Goal: Task Accomplishment & Management: Manage account settings

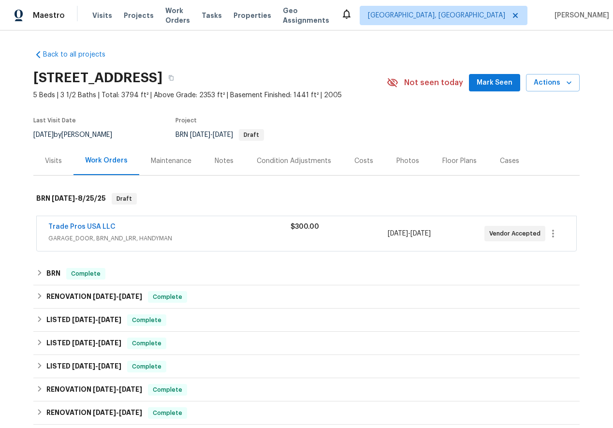
scroll to position [168, 0]
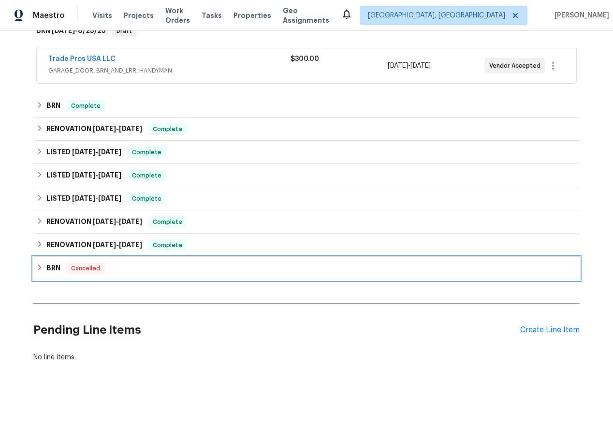
click at [38, 269] on icon at bounding box center [39, 267] width 7 height 7
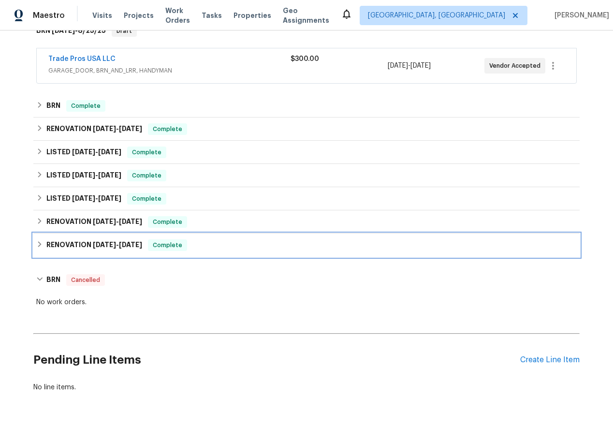
click at [41, 242] on icon at bounding box center [39, 244] width 7 height 7
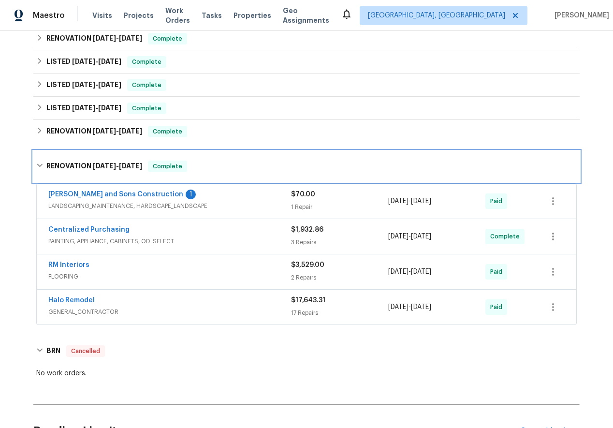
scroll to position [291, 0]
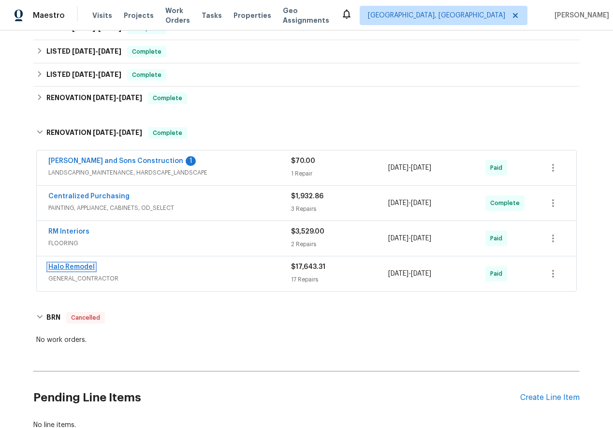
click at [78, 263] on link "Halo Remodel" at bounding box center [71, 266] width 46 height 7
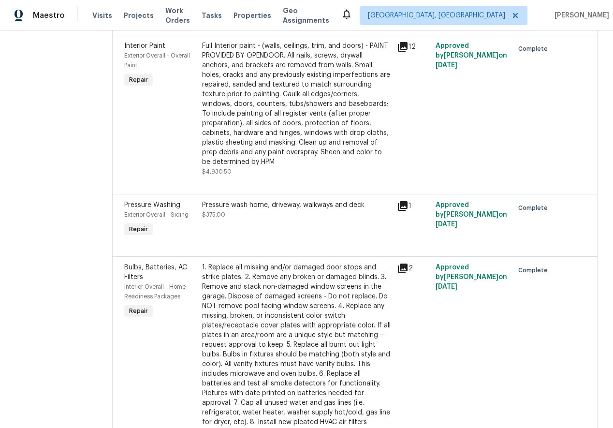
scroll to position [1222, 0]
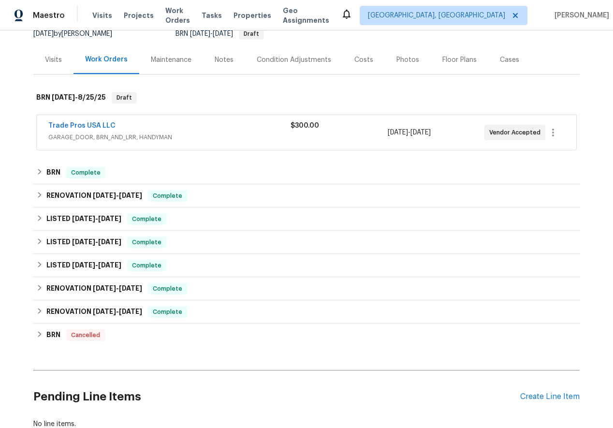
scroll to position [140, 0]
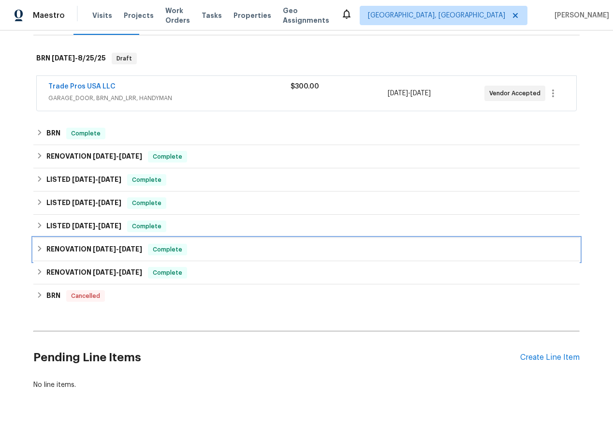
click at [40, 248] on icon at bounding box center [39, 248] width 3 height 6
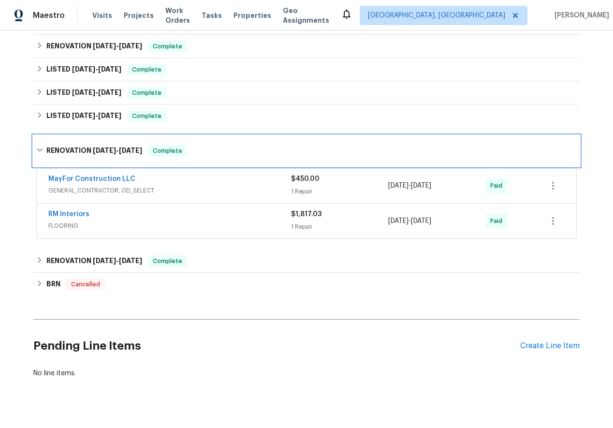
scroll to position [251, 0]
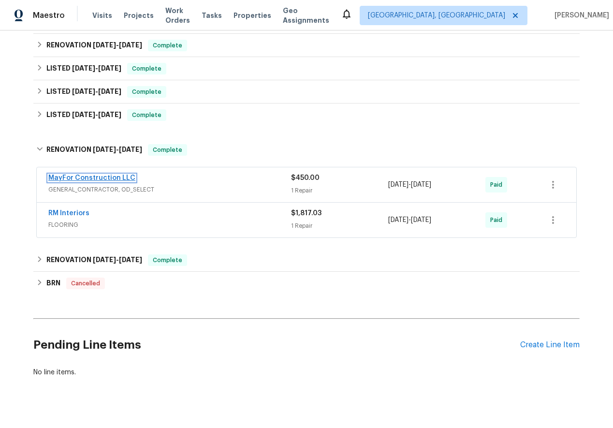
click at [84, 178] on link "MayFor Construction LLC" at bounding box center [91, 177] width 87 height 7
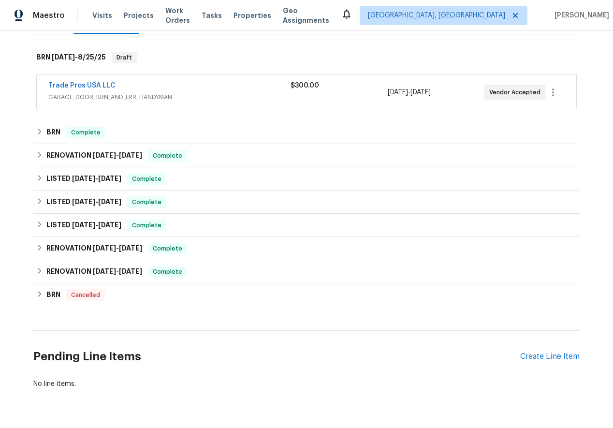
scroll to position [142, 0]
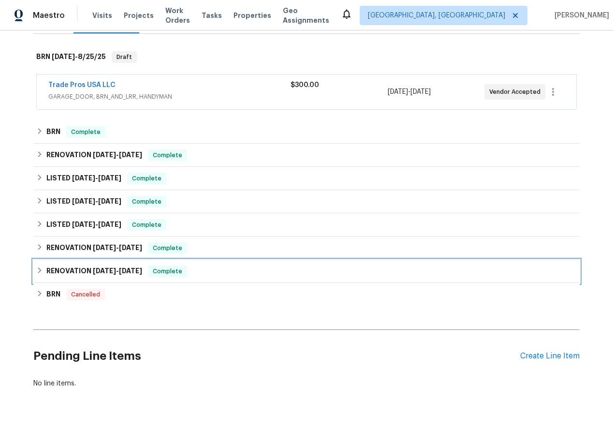
click at [43, 271] on icon at bounding box center [39, 270] width 7 height 7
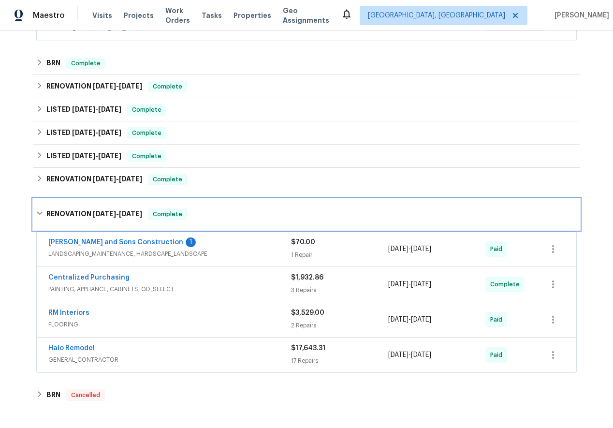
scroll to position [168, 0]
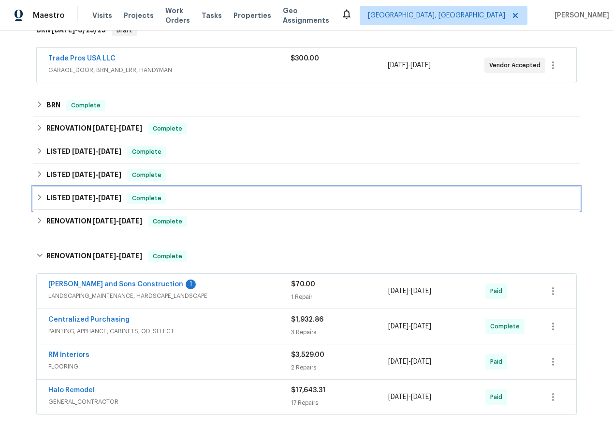
click at [38, 199] on icon at bounding box center [39, 197] width 7 height 7
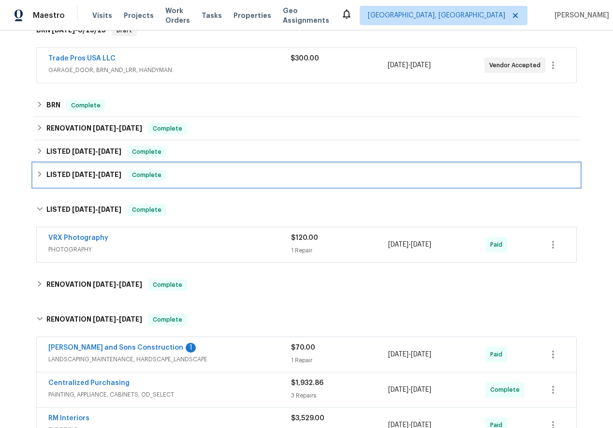
click at [39, 175] on icon at bounding box center [39, 174] width 3 height 6
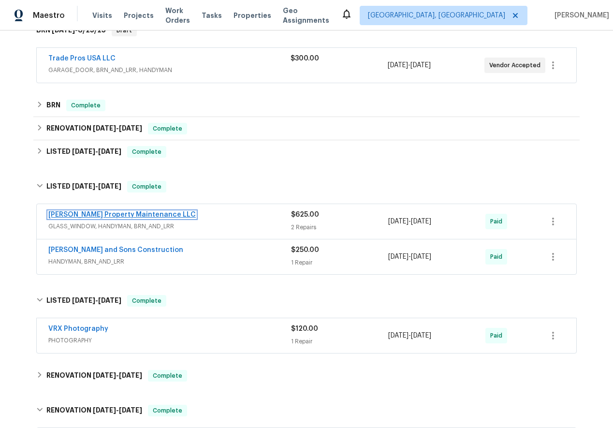
click at [88, 214] on link "[PERSON_NAME] Property Maintenance LLC" at bounding box center [121, 214] width 147 height 7
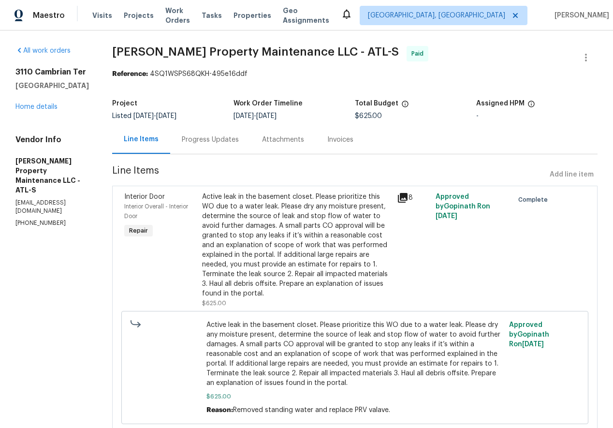
scroll to position [33, 0]
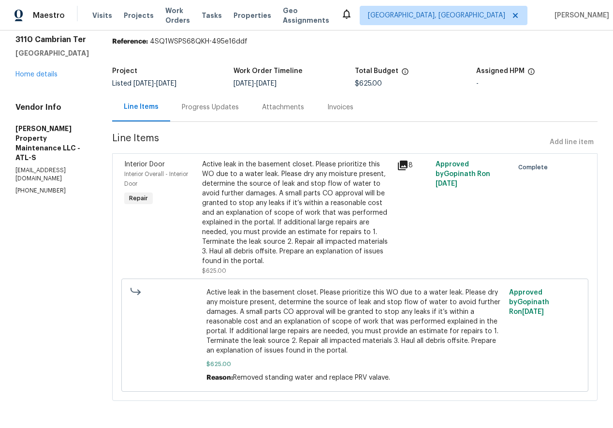
click at [202, 102] on div "Progress Updates" at bounding box center [210, 107] width 57 height 10
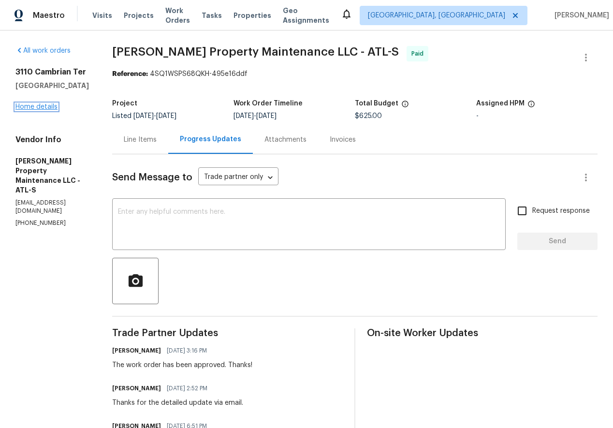
click at [34, 109] on link "Home details" at bounding box center [36, 106] width 42 height 7
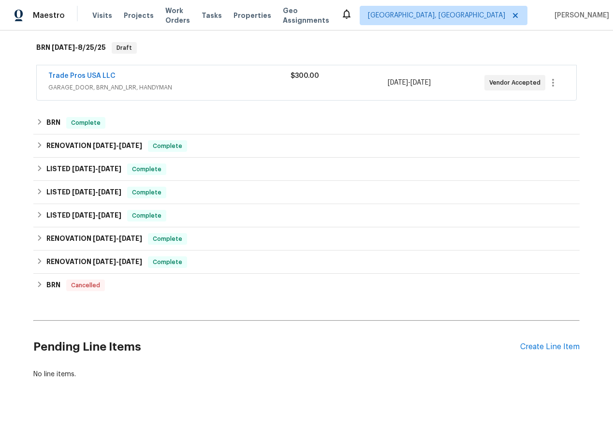
scroll to position [168, 0]
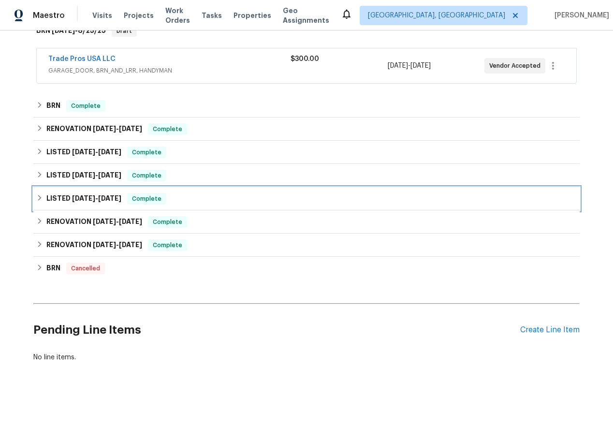
click at [39, 197] on icon at bounding box center [39, 197] width 7 height 7
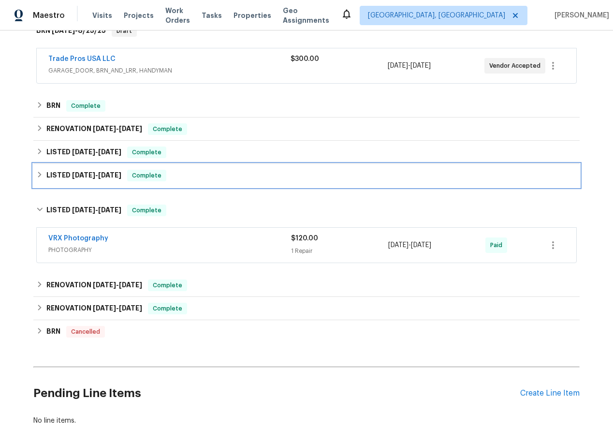
click at [38, 173] on icon at bounding box center [39, 174] width 7 height 7
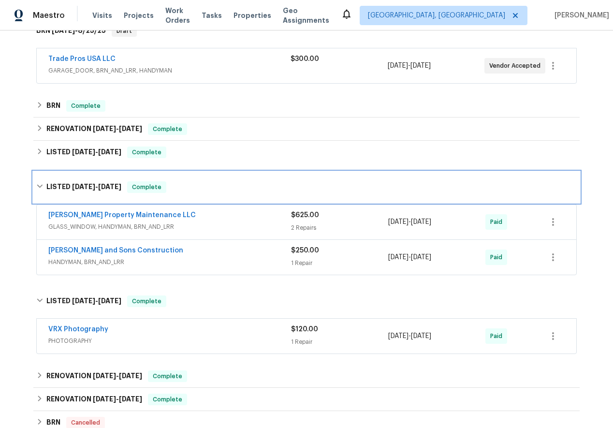
scroll to position [203, 0]
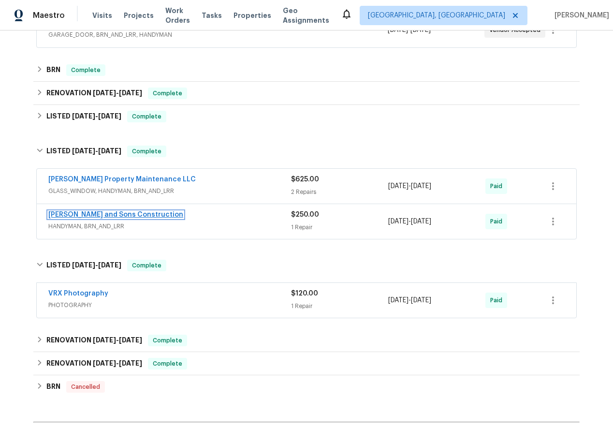
click at [82, 211] on link "[PERSON_NAME] and Sons Construction" at bounding box center [115, 214] width 135 height 7
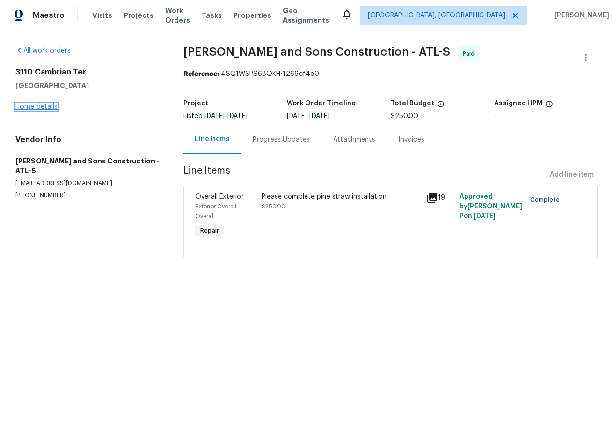
click at [40, 104] on link "Home details" at bounding box center [36, 106] width 42 height 7
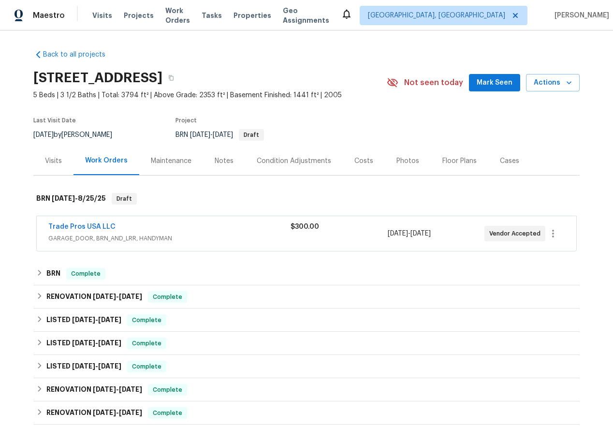
click at [49, 155] on div "Visits" at bounding box center [53, 160] width 40 height 29
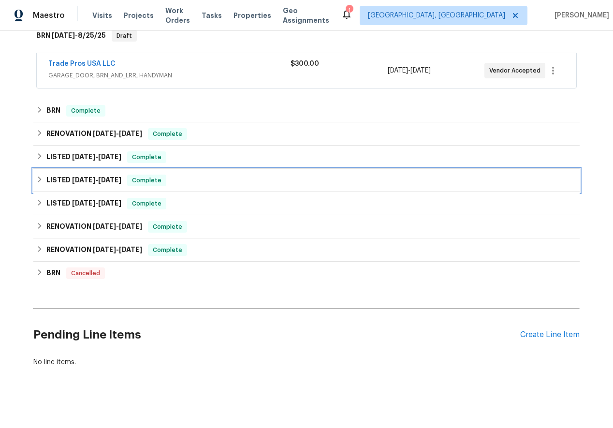
click at [38, 175] on div "LISTED [DATE] - [DATE] Complete" at bounding box center [306, 180] width 540 height 12
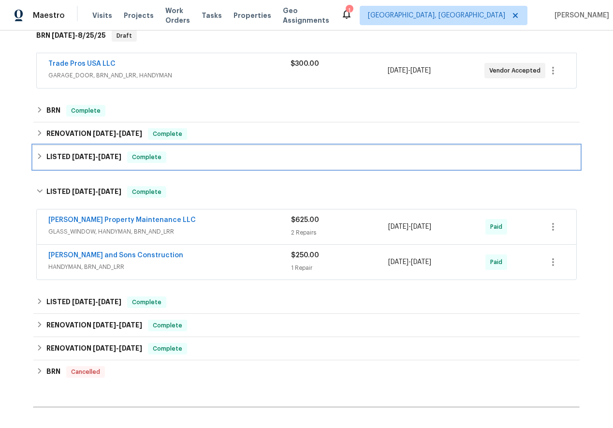
click at [38, 153] on icon at bounding box center [39, 156] width 7 height 7
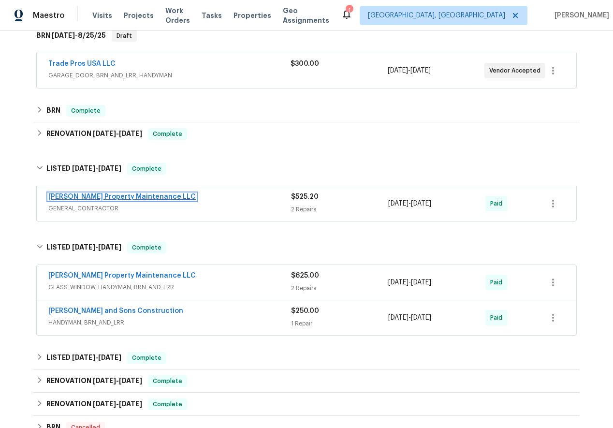
click at [79, 197] on link "[PERSON_NAME] Property Maintenance LLC" at bounding box center [121, 196] width 147 height 7
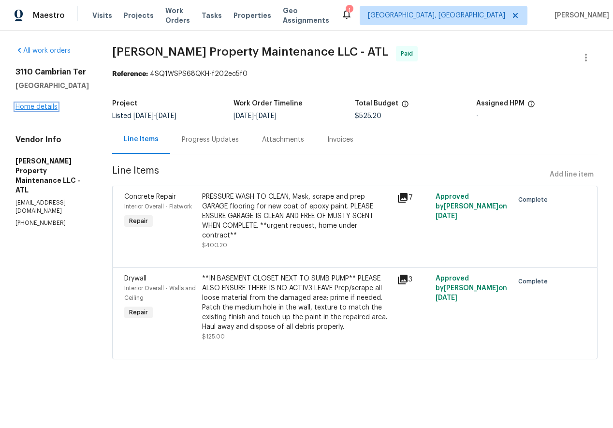
click at [35, 105] on link "Home details" at bounding box center [36, 106] width 42 height 7
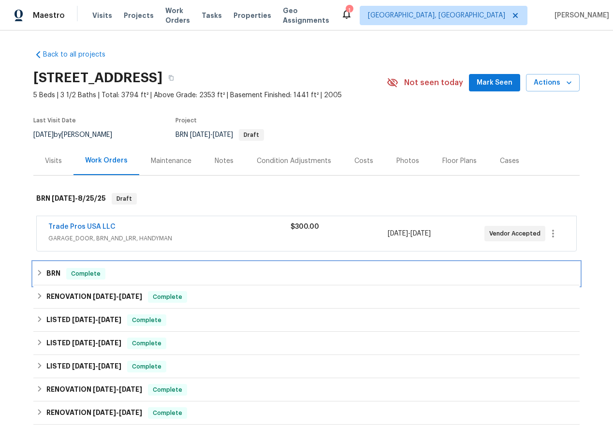
click at [39, 268] on div "BRN Complete" at bounding box center [306, 274] width 540 height 12
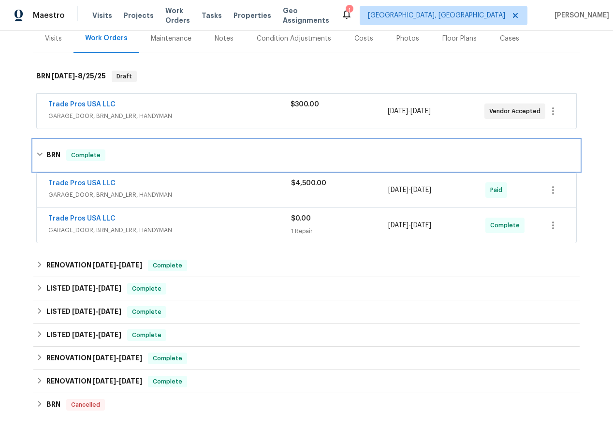
scroll to position [123, 0]
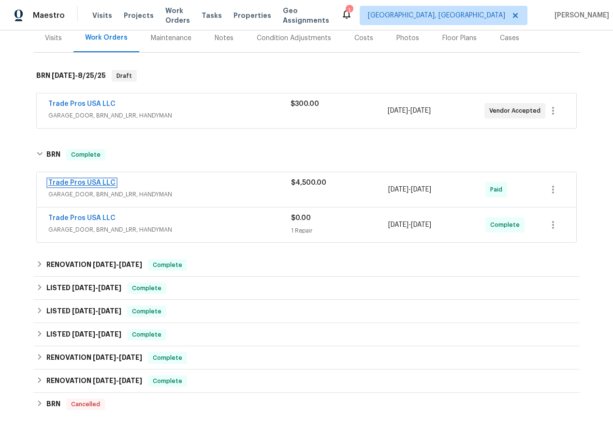
click at [76, 179] on link "Trade Pros USA LLC" at bounding box center [81, 182] width 67 height 7
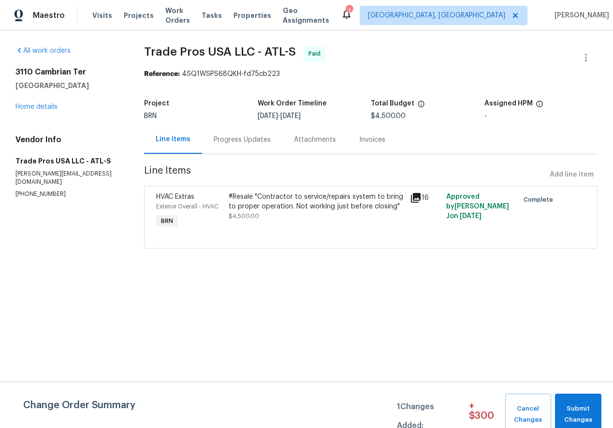
click at [221, 139] on div "Progress Updates" at bounding box center [242, 140] width 57 height 10
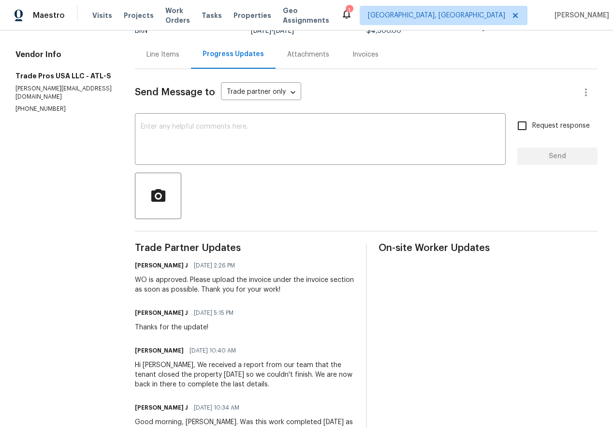
scroll to position [81, 0]
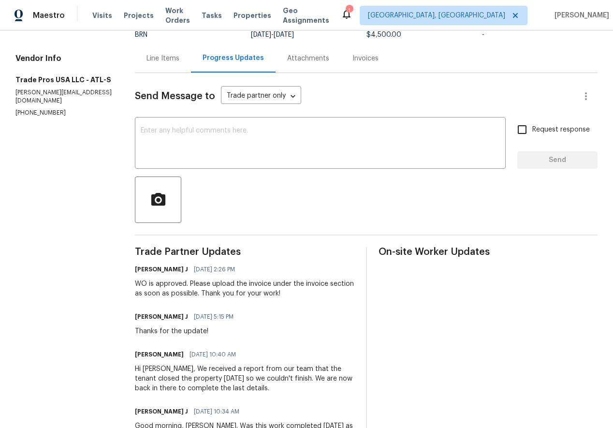
click at [363, 57] on div "Invoices" at bounding box center [365, 59] width 26 height 10
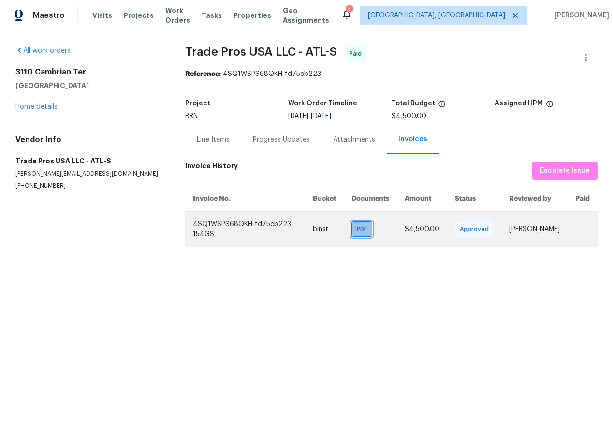
click at [357, 226] on span "PDF" at bounding box center [364, 229] width 14 height 10
click at [360, 227] on span "PDF" at bounding box center [364, 229] width 14 height 10
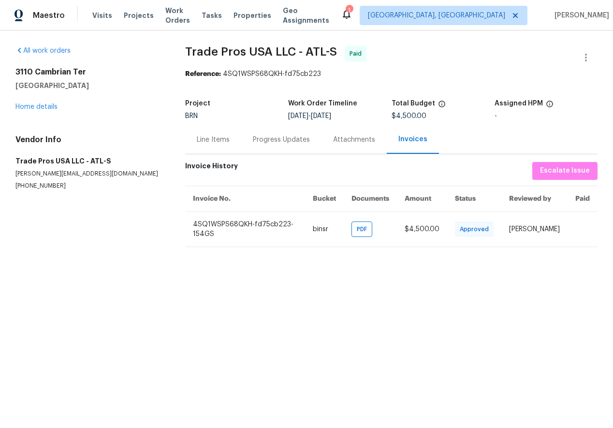
click at [275, 141] on div "Progress Updates" at bounding box center [281, 140] width 57 height 10
